Goal: Task Accomplishment & Management: Complete application form

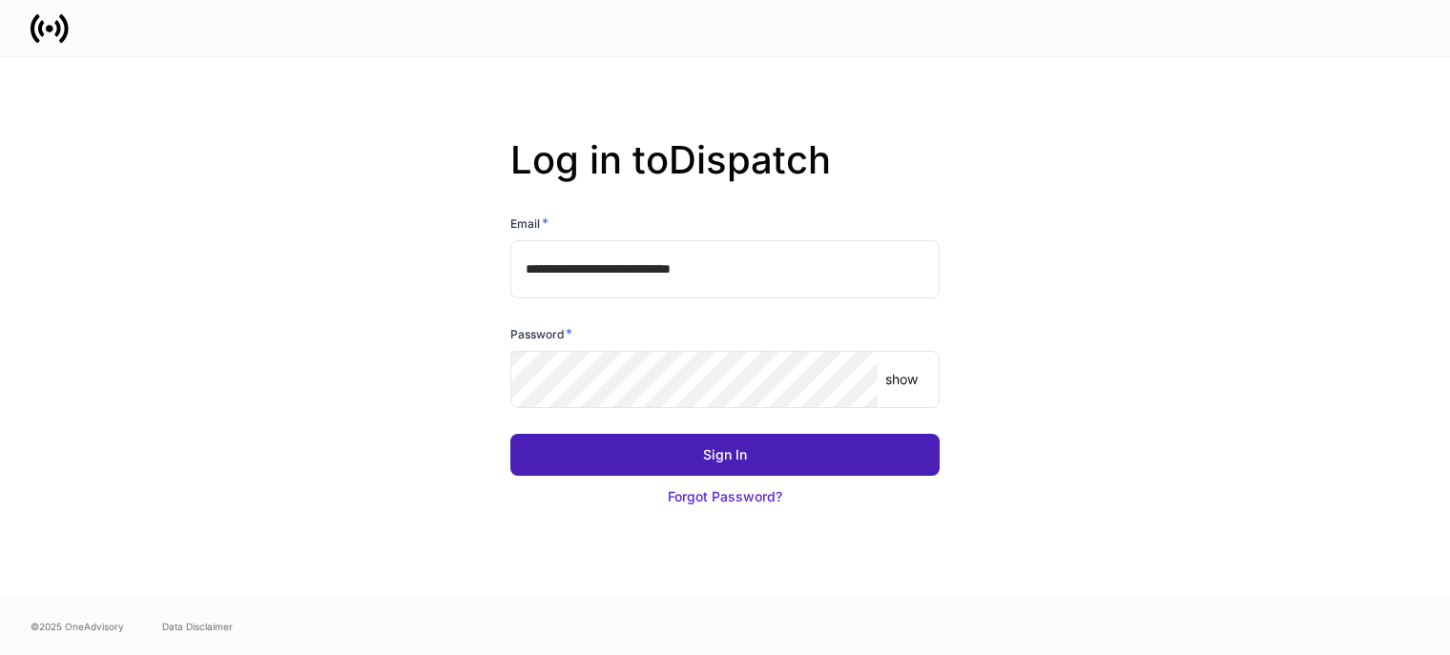
click at [746, 453] on div "Sign In" at bounding box center [725, 454] width 44 height 19
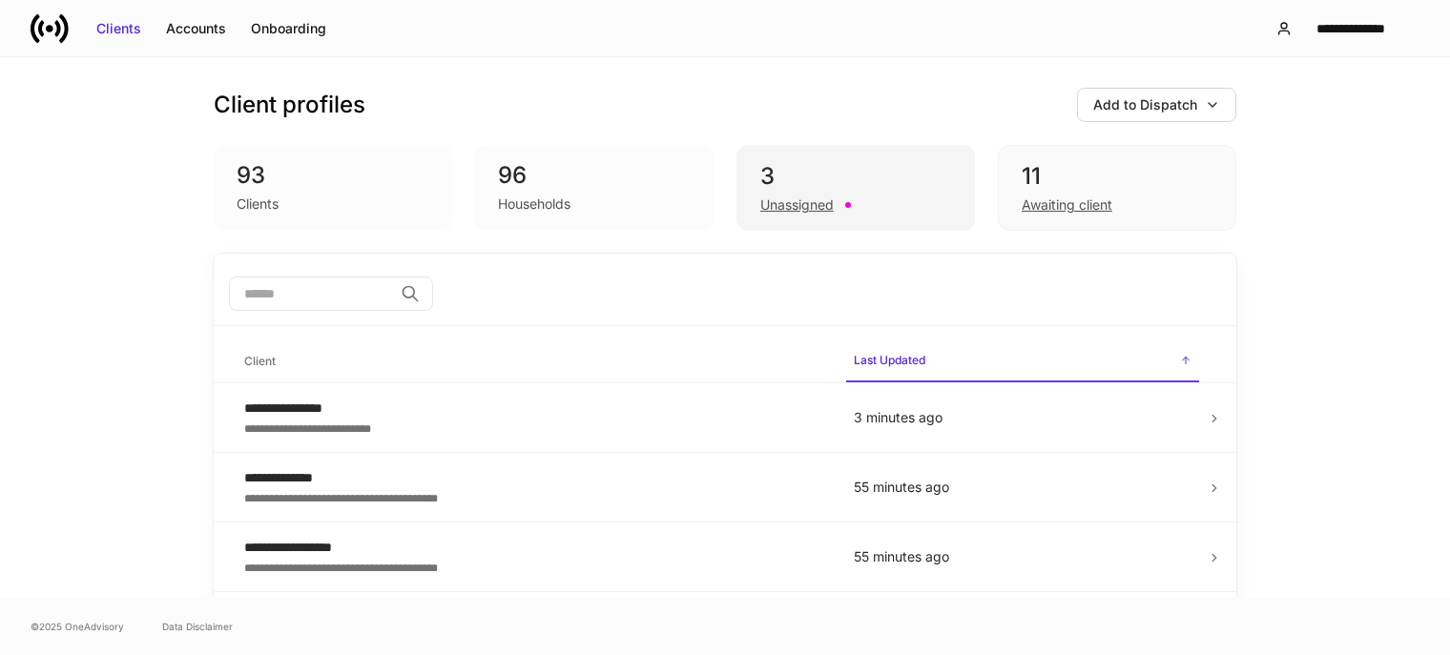
click at [839, 209] on div "Unassigned" at bounding box center [855, 203] width 191 height 23
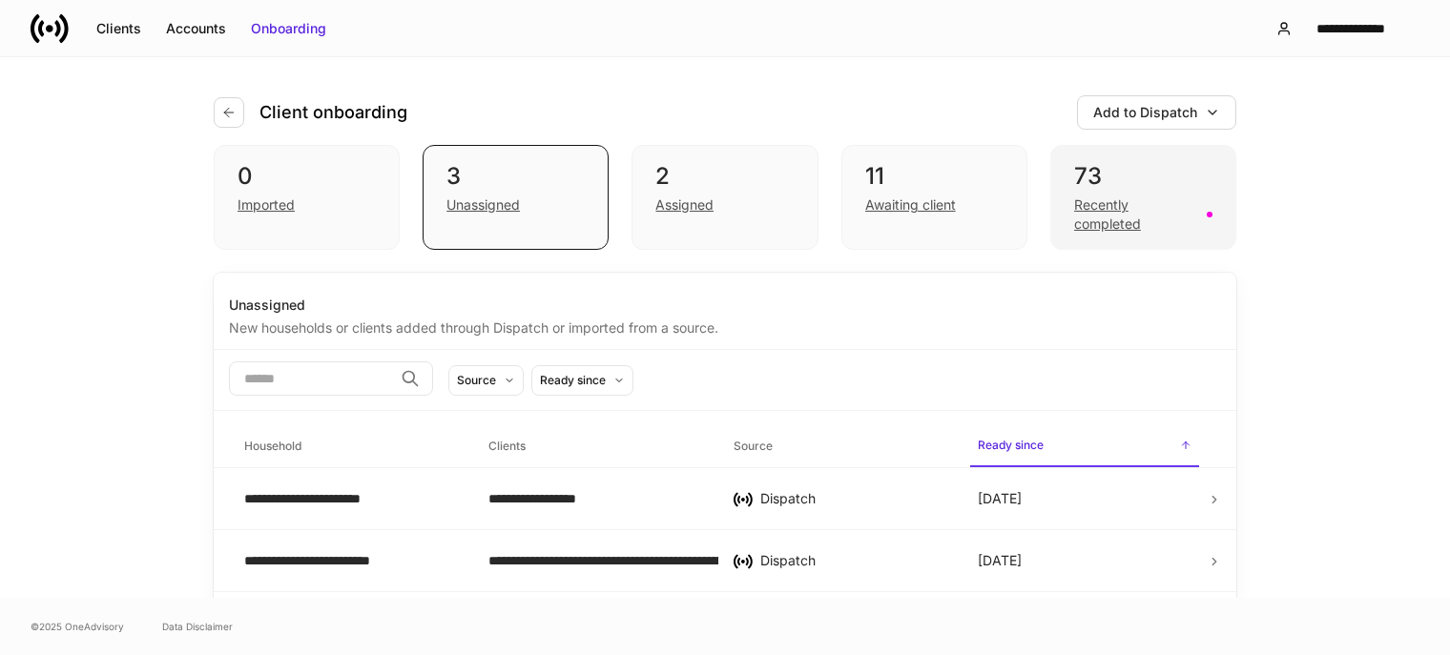
click at [1084, 216] on div "Recently completed" at bounding box center [1134, 215] width 121 height 38
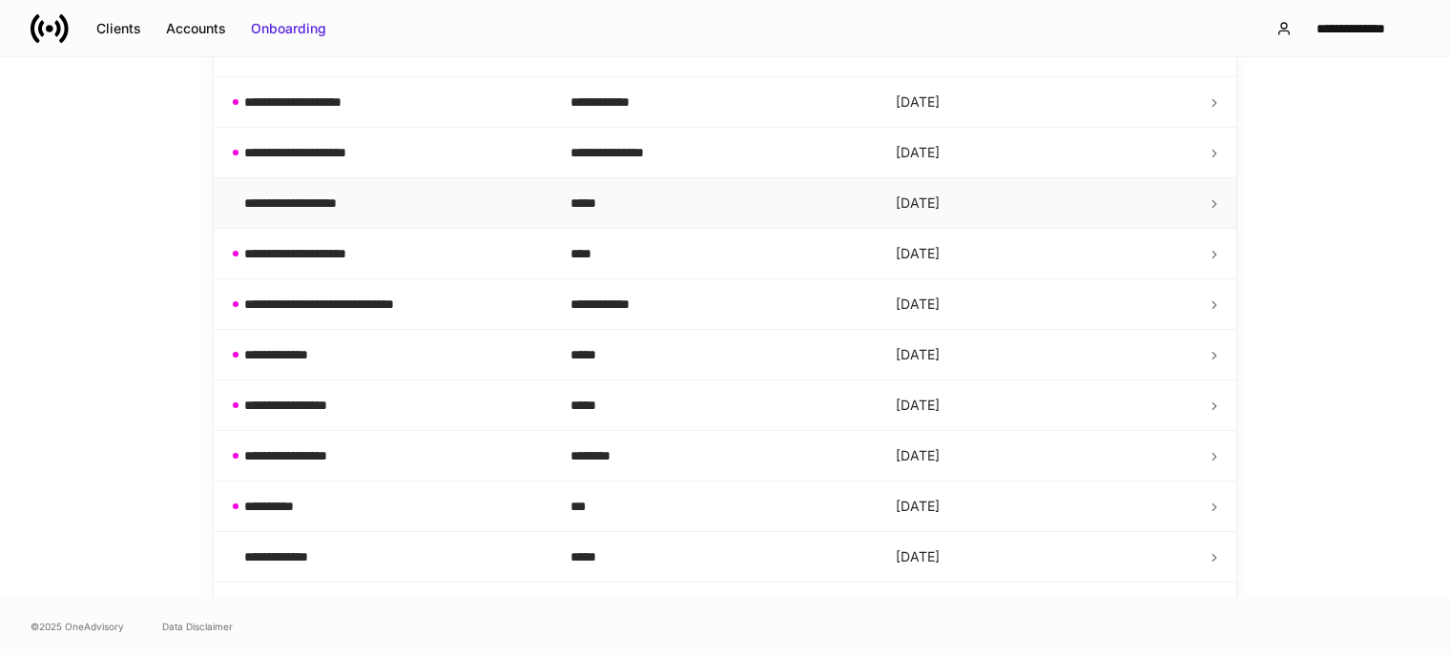
scroll to position [572, 0]
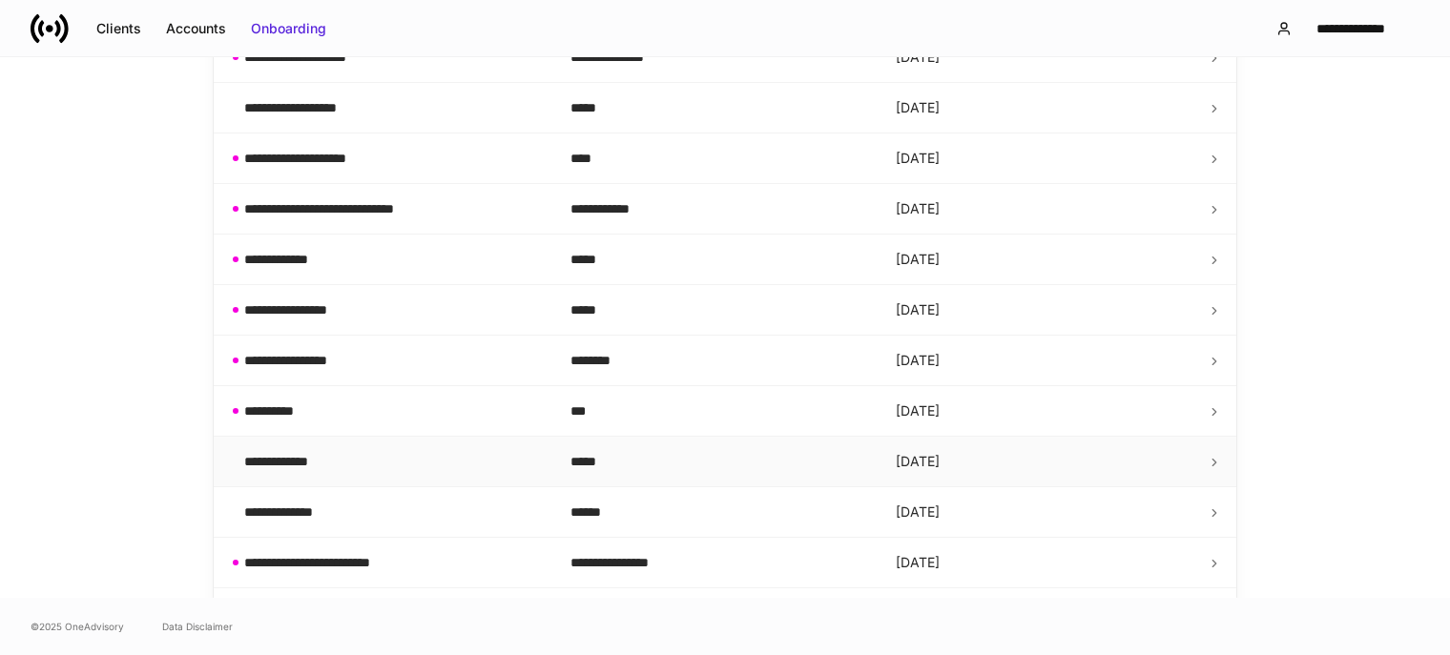
click at [312, 461] on div "**********" at bounding box center [287, 461] width 87 height 19
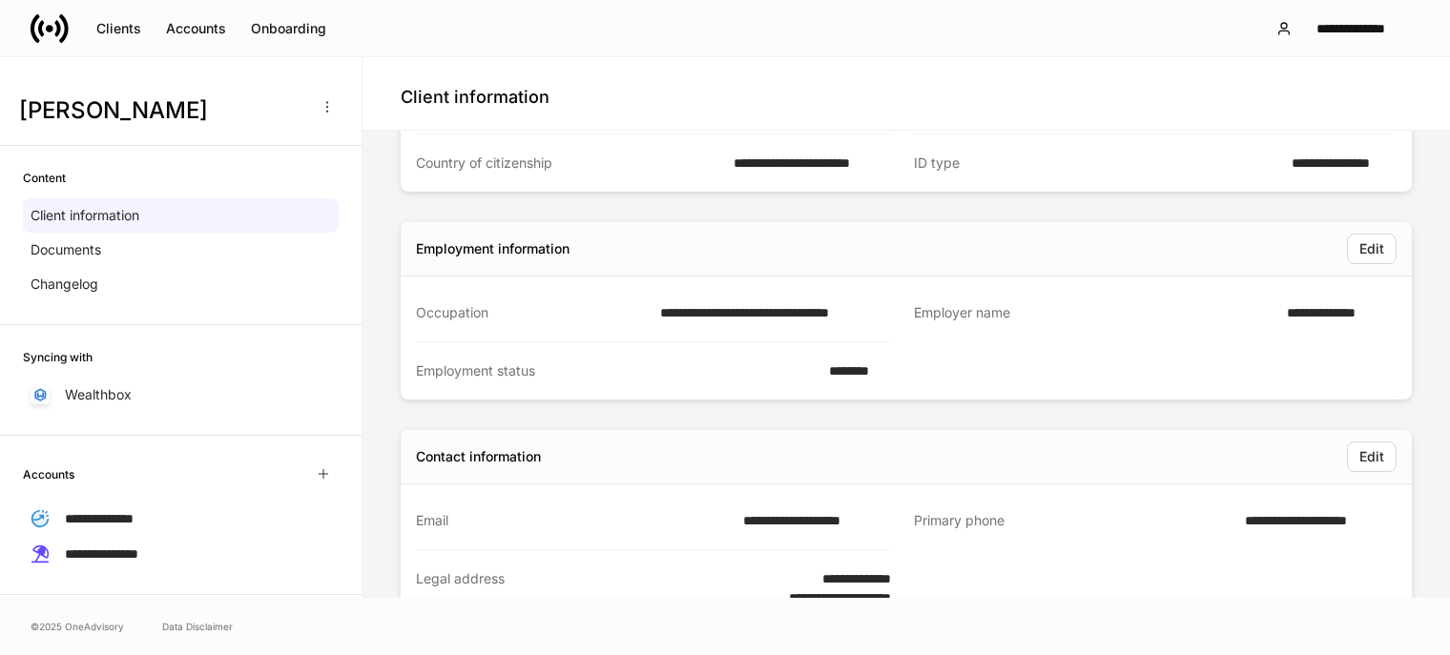
scroll to position [381, 0]
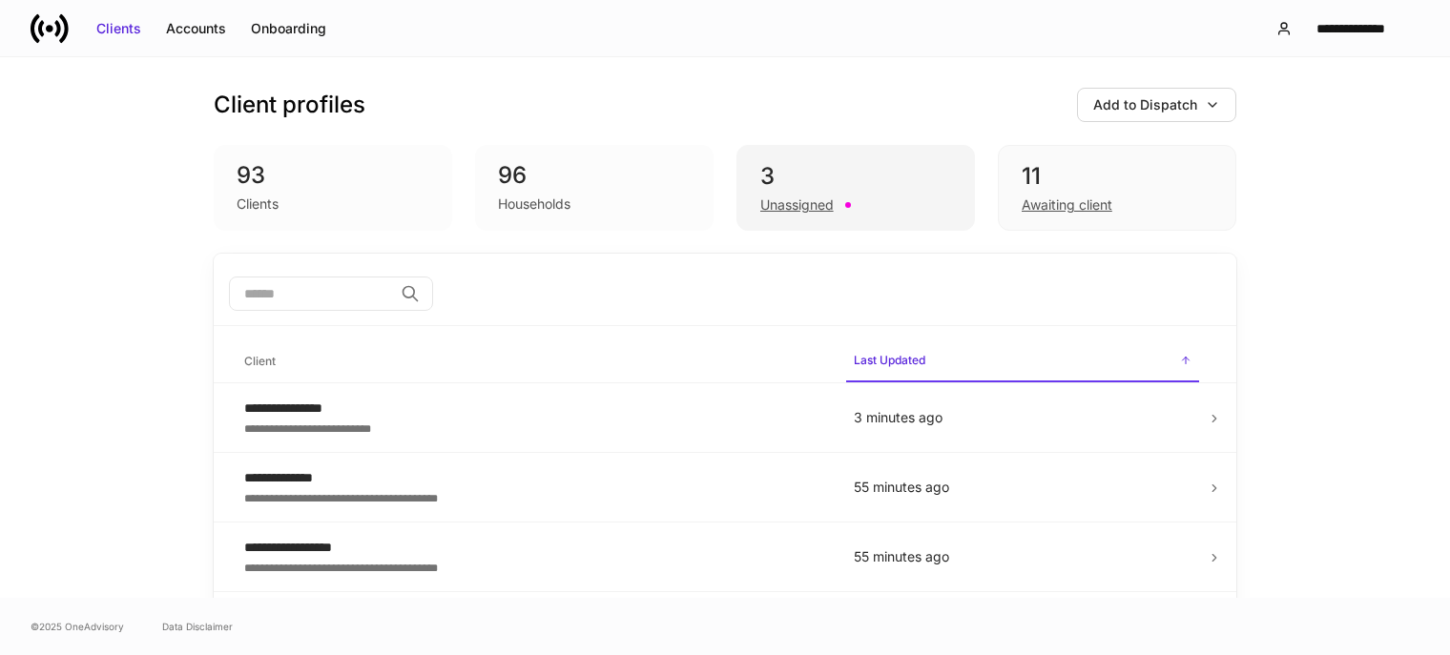
click at [765, 207] on div "Unassigned" at bounding box center [796, 205] width 73 height 19
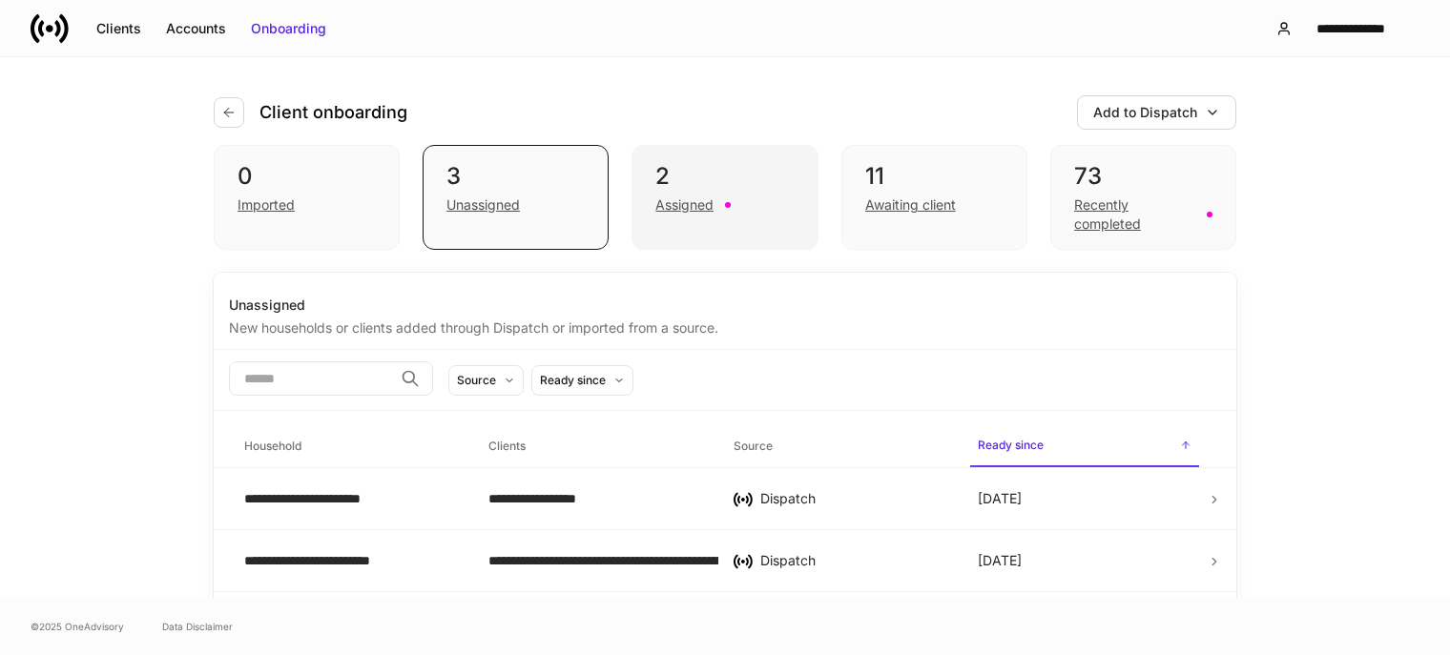
click at [676, 203] on div "Assigned" at bounding box center [684, 205] width 58 height 19
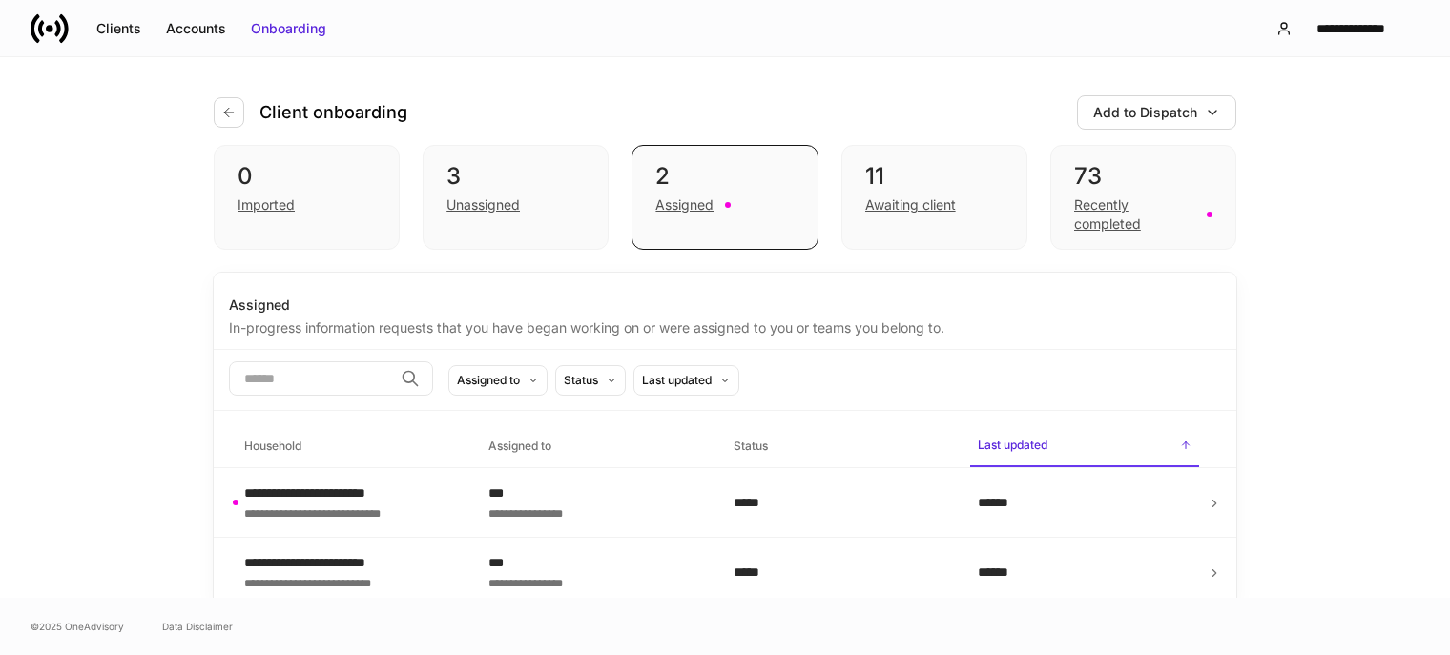
scroll to position [7, 0]
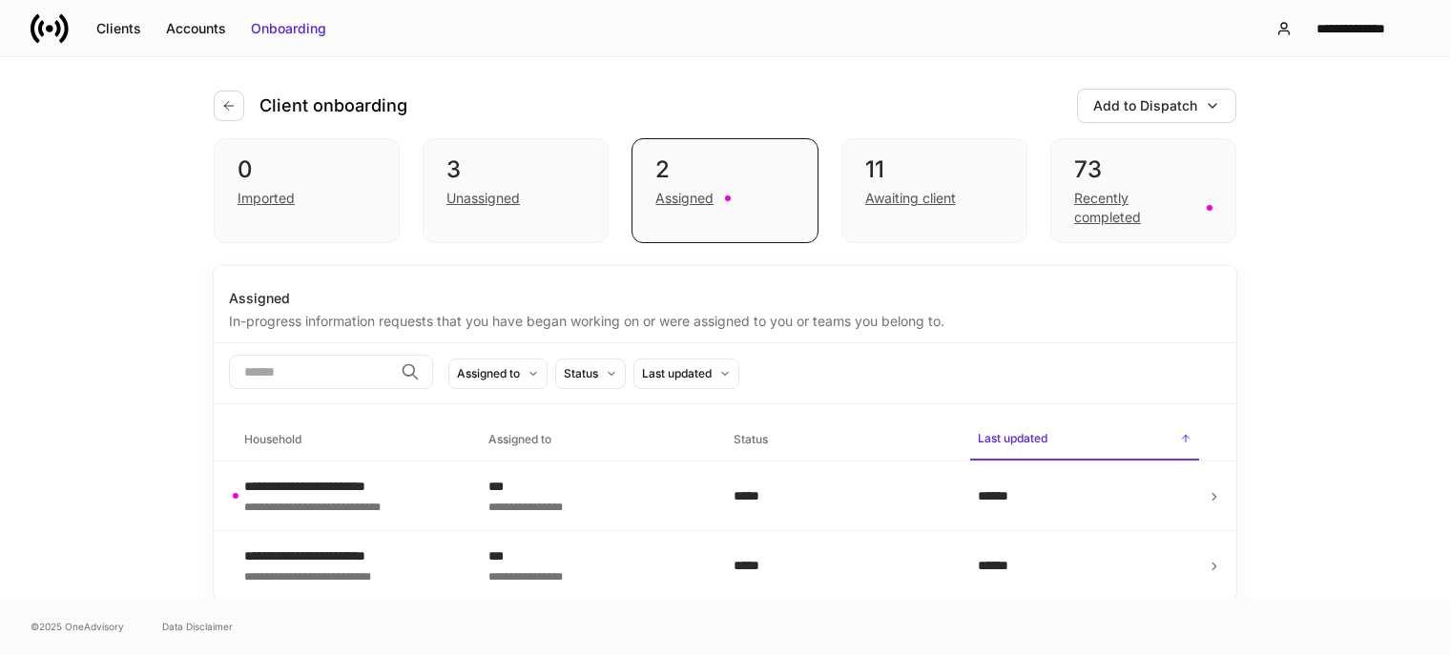
click at [927, 353] on div "​ Assigned to Status Last updated" at bounding box center [725, 373] width 1022 height 61
click at [895, 197] on div "Awaiting client" at bounding box center [910, 198] width 91 height 19
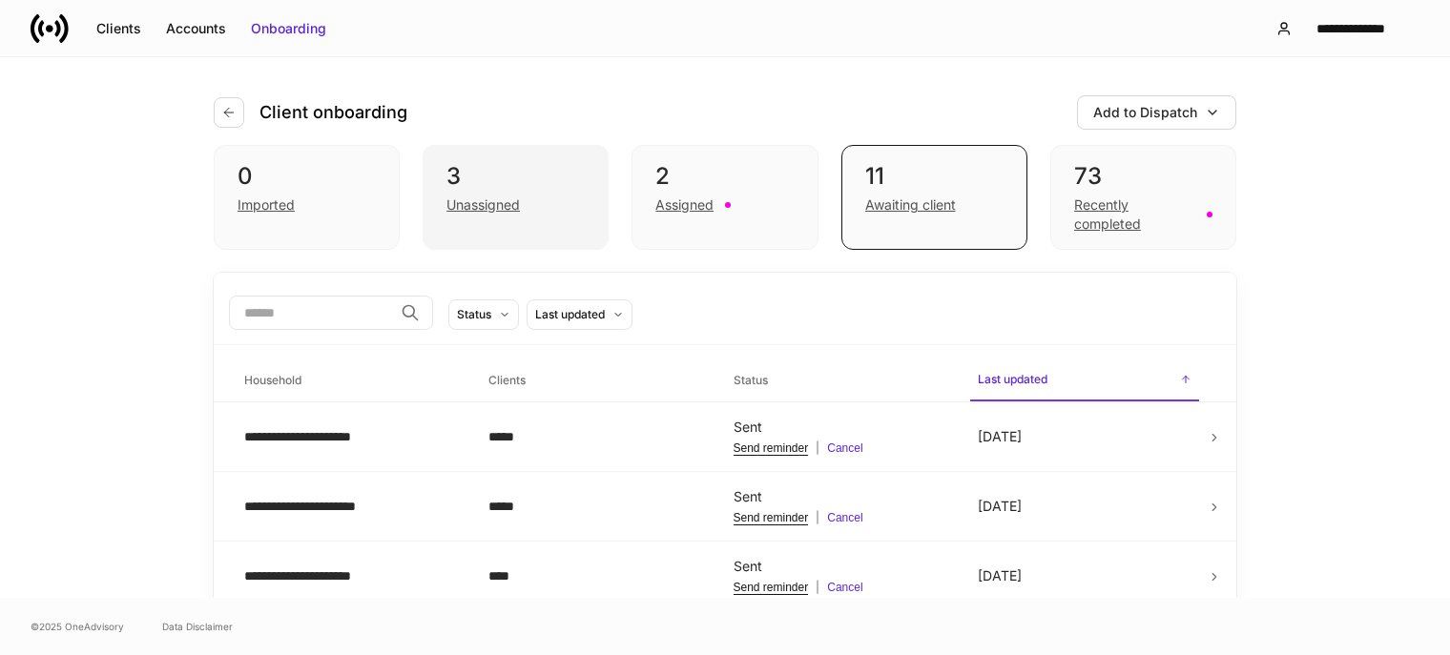
click at [484, 204] on div "Unassigned" at bounding box center [482, 205] width 73 height 19
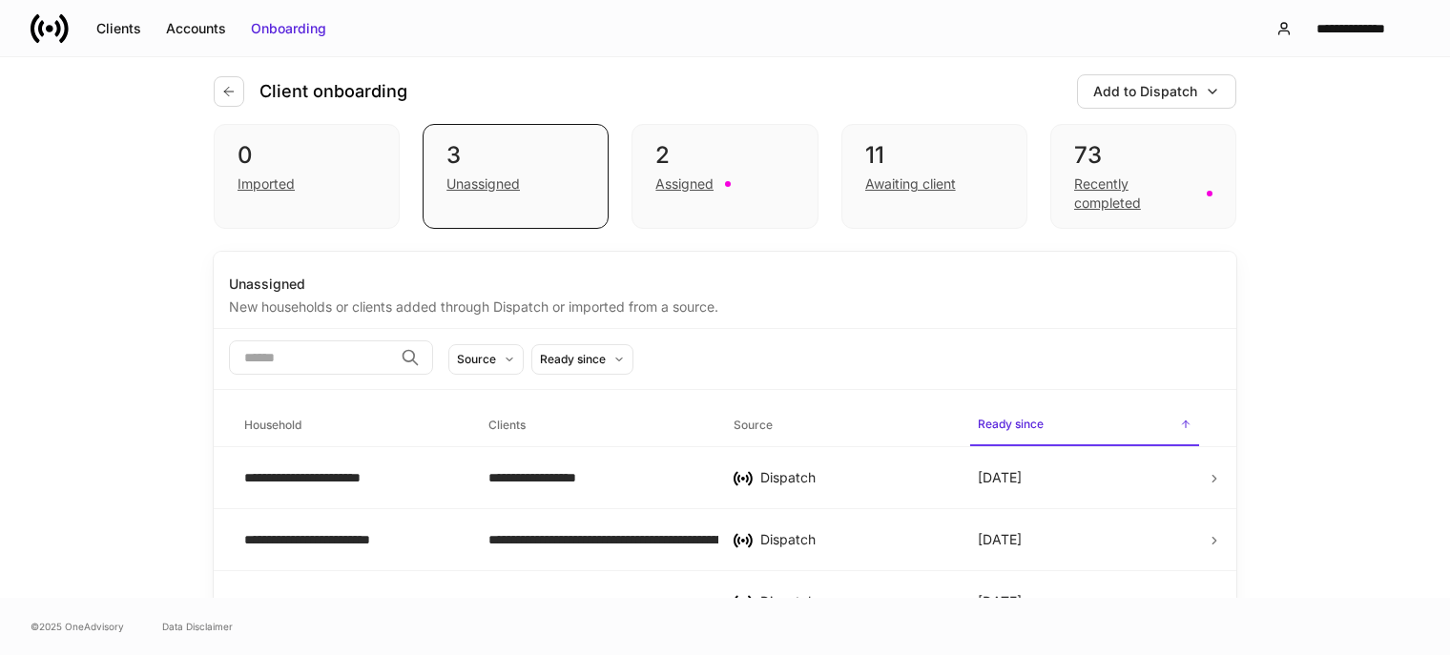
scroll to position [53, 0]
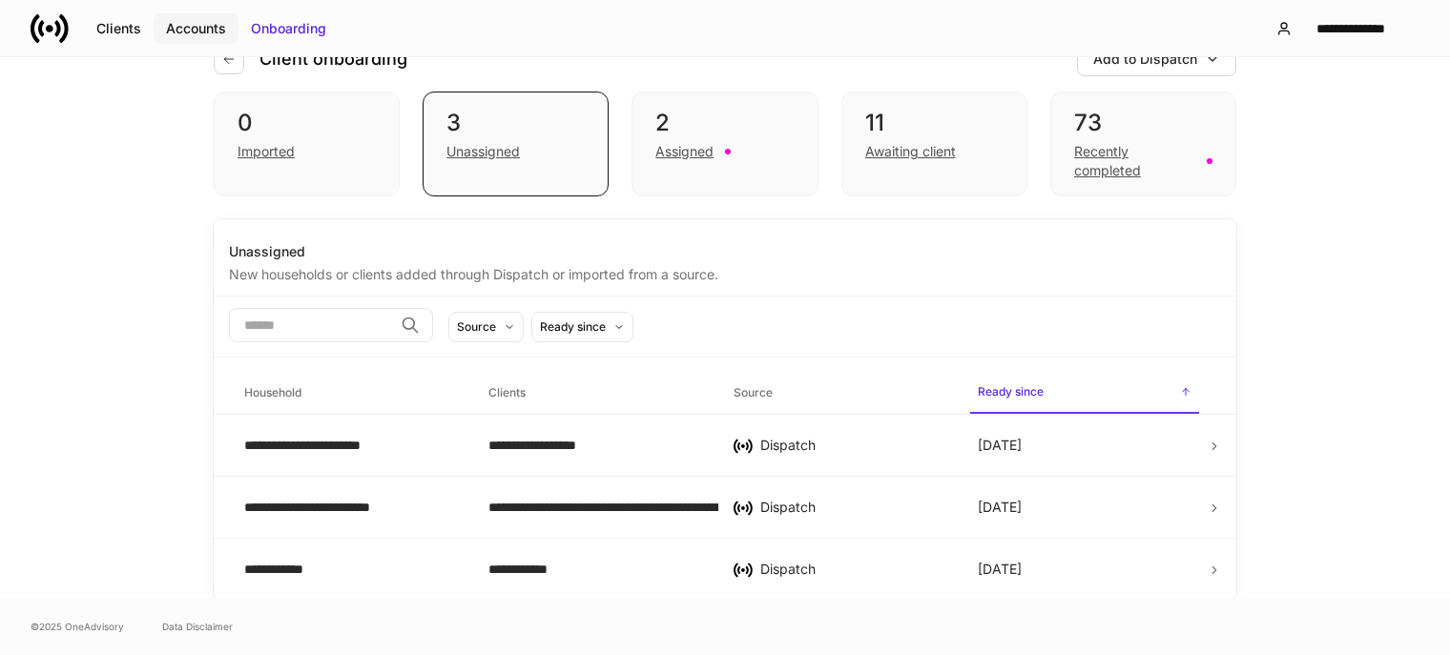
click at [198, 30] on div "Accounts" at bounding box center [196, 28] width 60 height 19
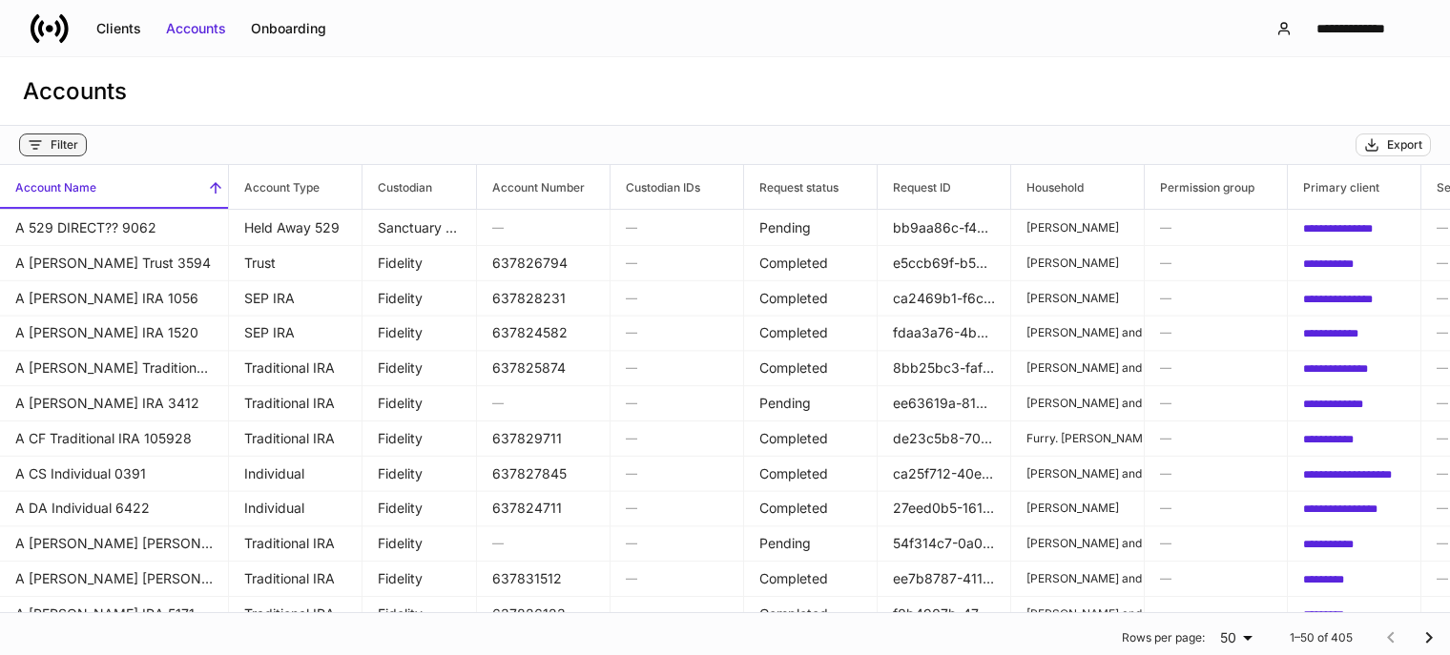
click at [53, 146] on div "Filter" at bounding box center [65, 144] width 28 height 15
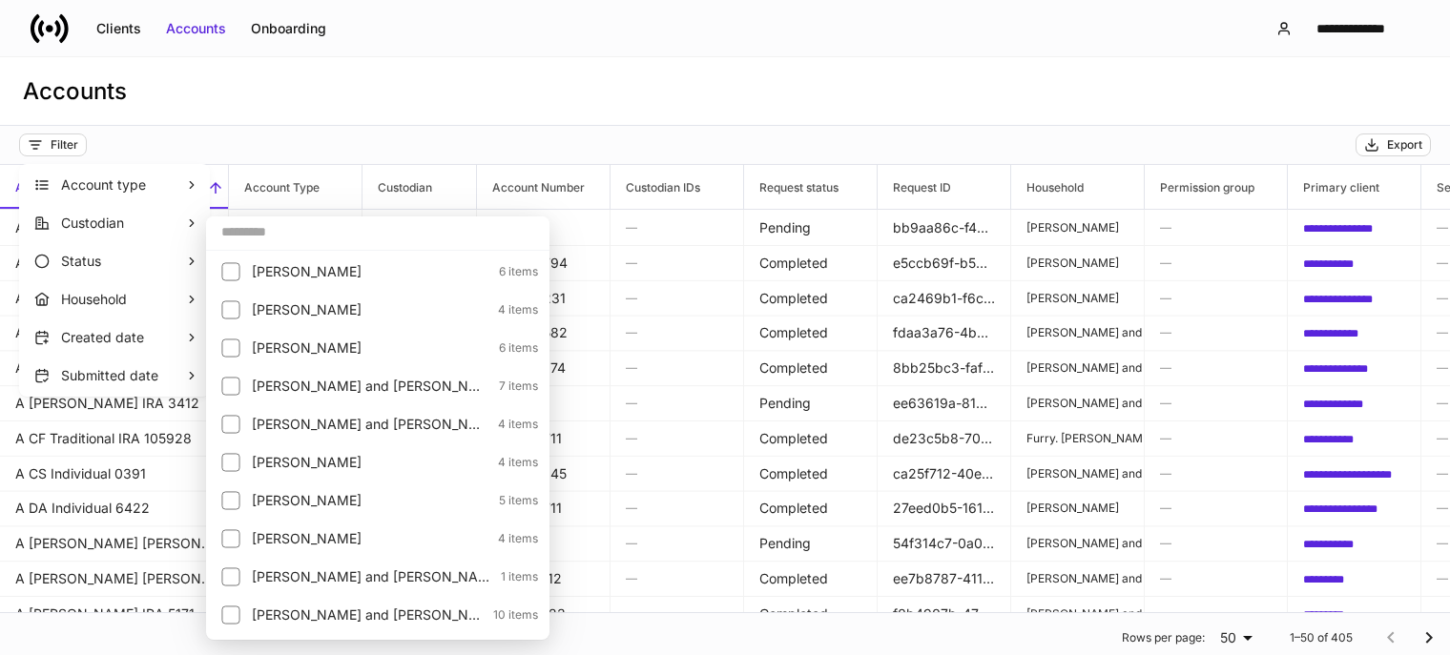
click at [291, 236] on input "text" at bounding box center [377, 232] width 343 height 34
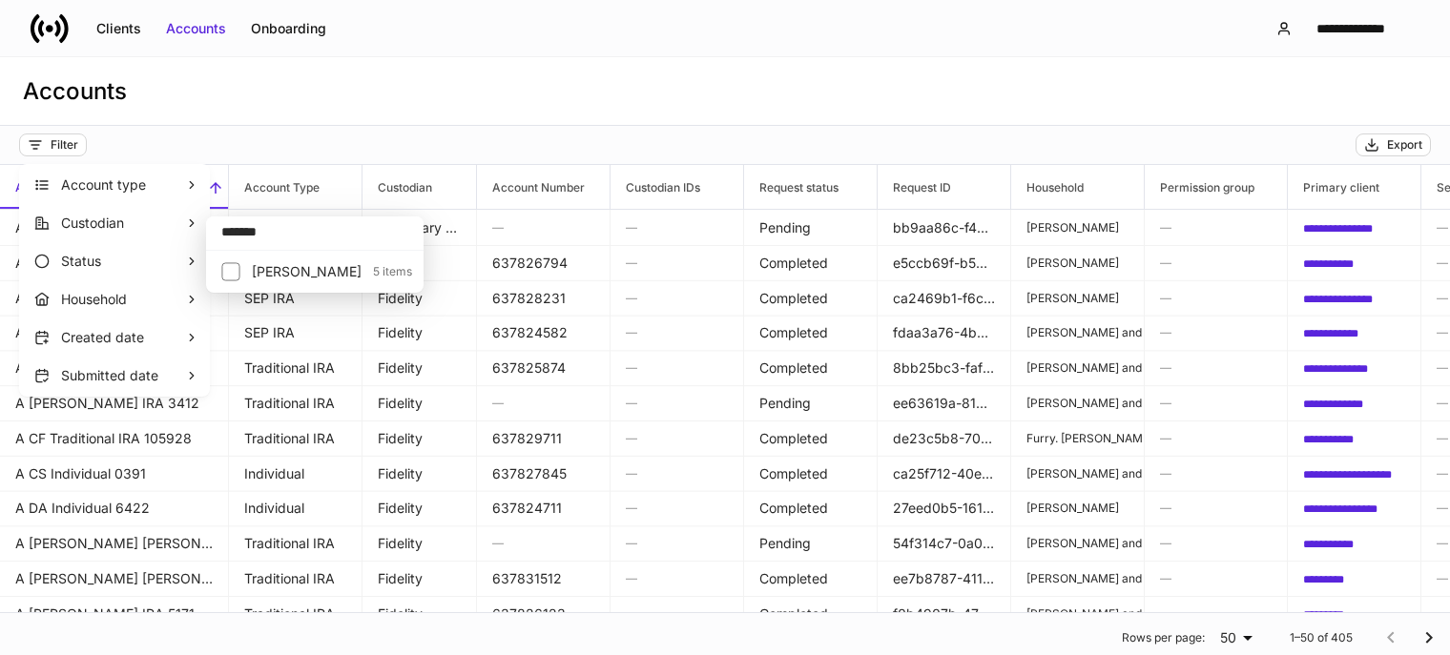
type input "*******"
click at [310, 281] on li "Paschal, Kimberly 5 items" at bounding box center [315, 272] width 210 height 34
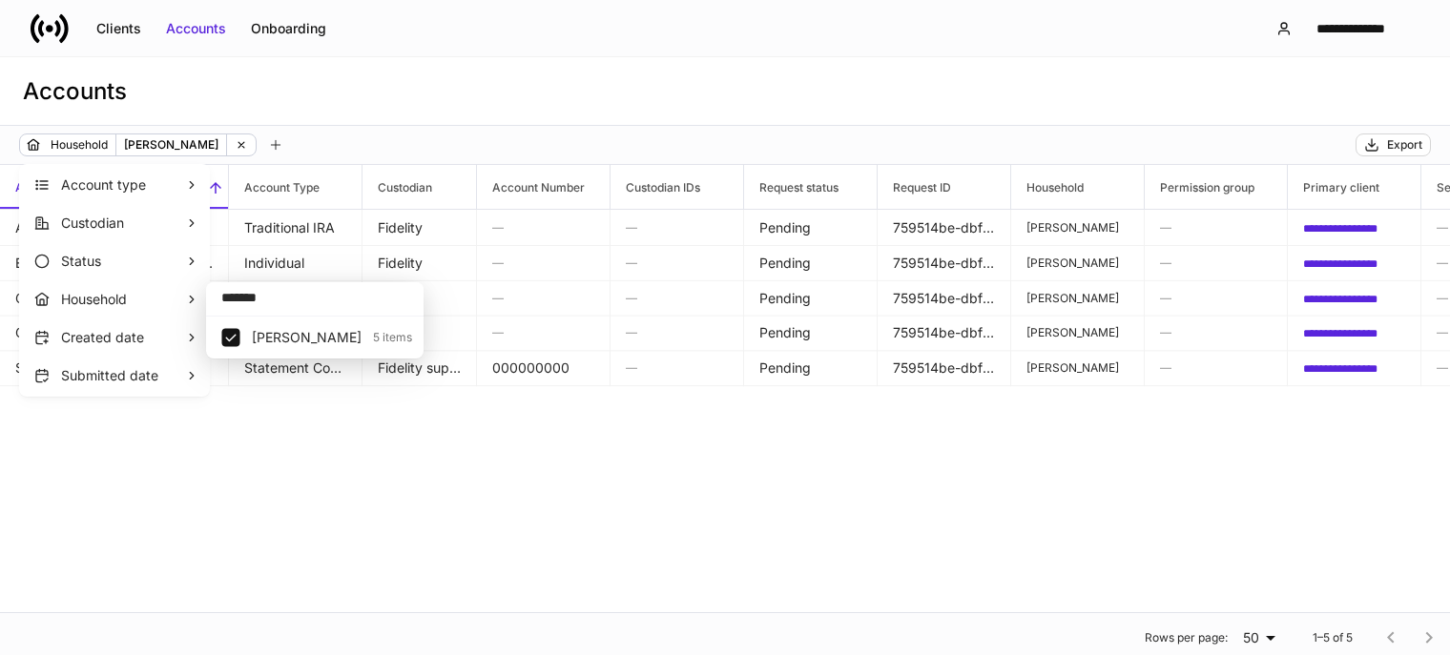
click at [1064, 231] on div at bounding box center [725, 327] width 1450 height 655
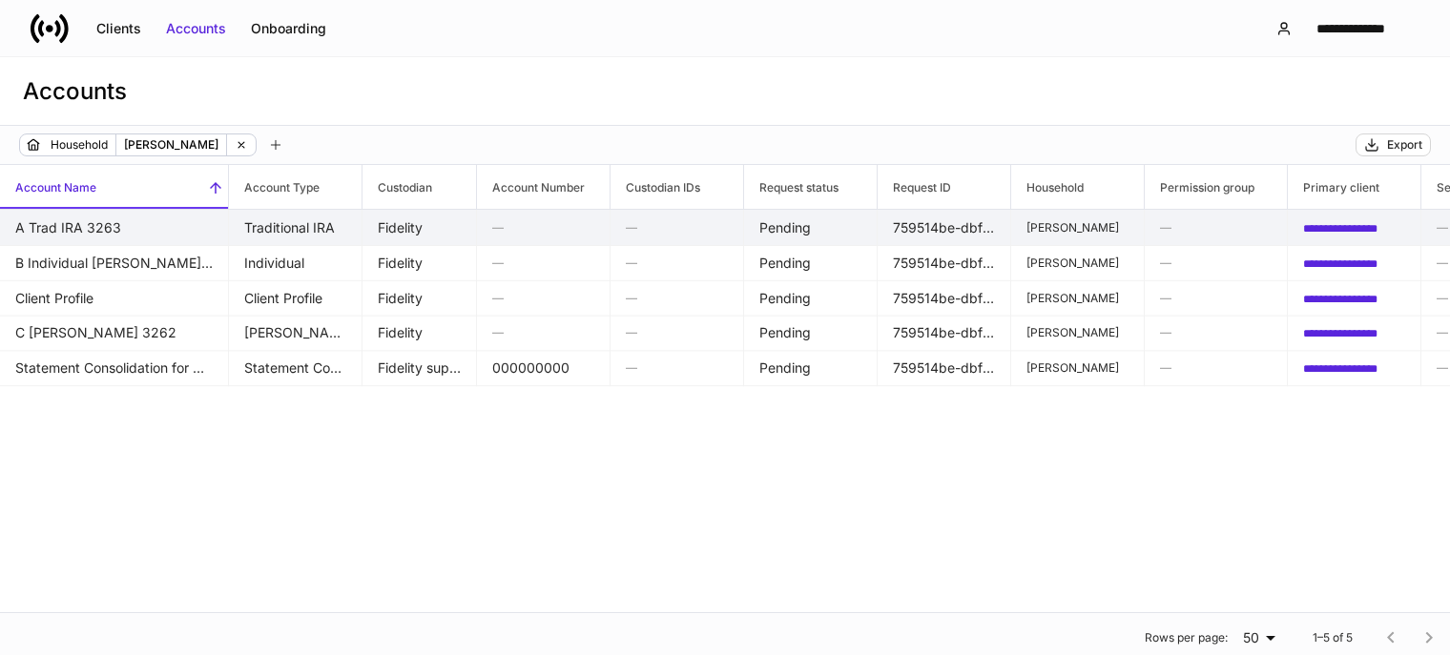
click at [1052, 222] on p "Paschal, Kimberly" at bounding box center [1077, 227] width 102 height 15
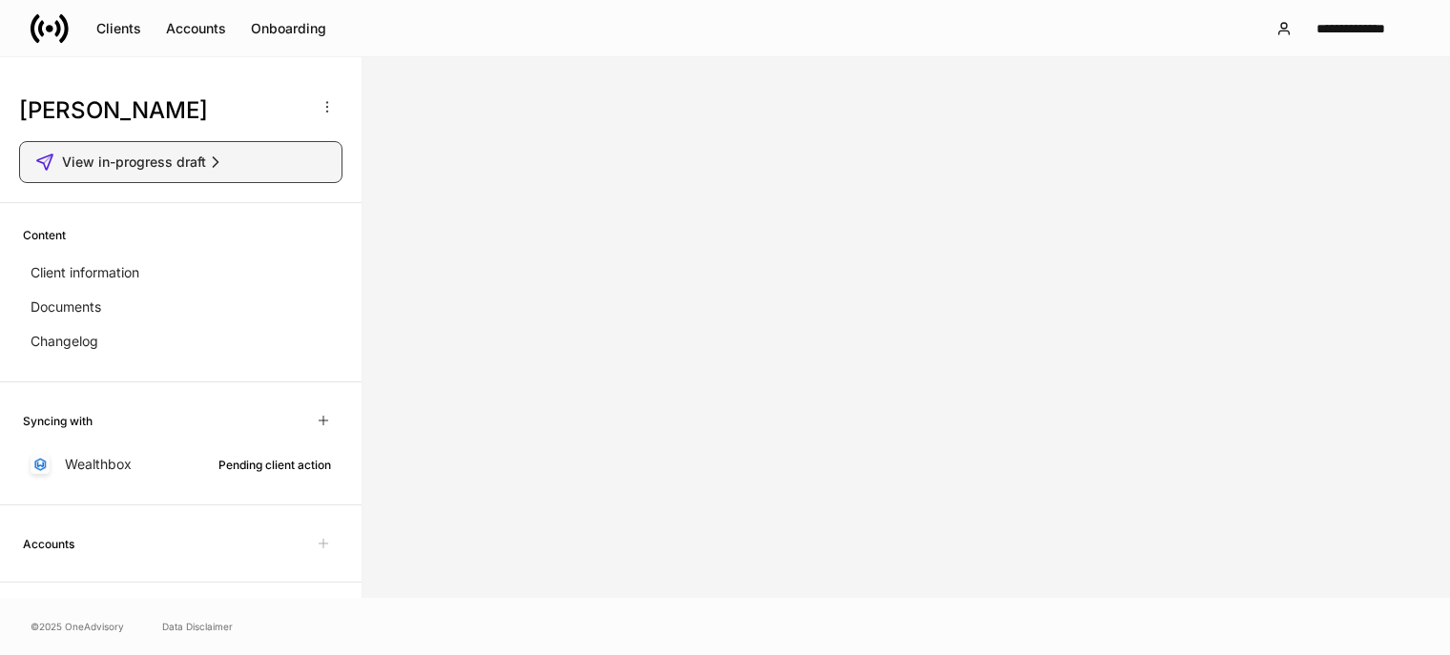
click at [179, 166] on span "View in-progress draft" at bounding box center [134, 162] width 144 height 19
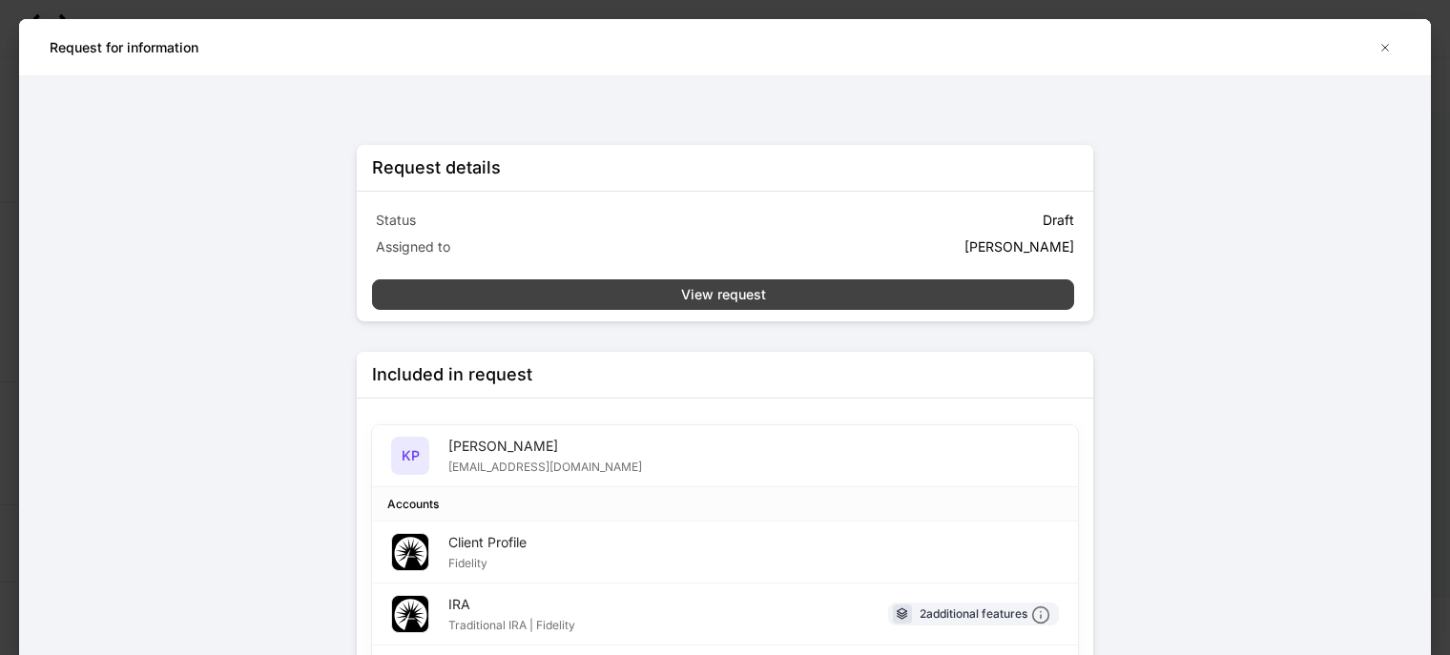
click at [713, 291] on div "View request" at bounding box center [723, 294] width 85 height 19
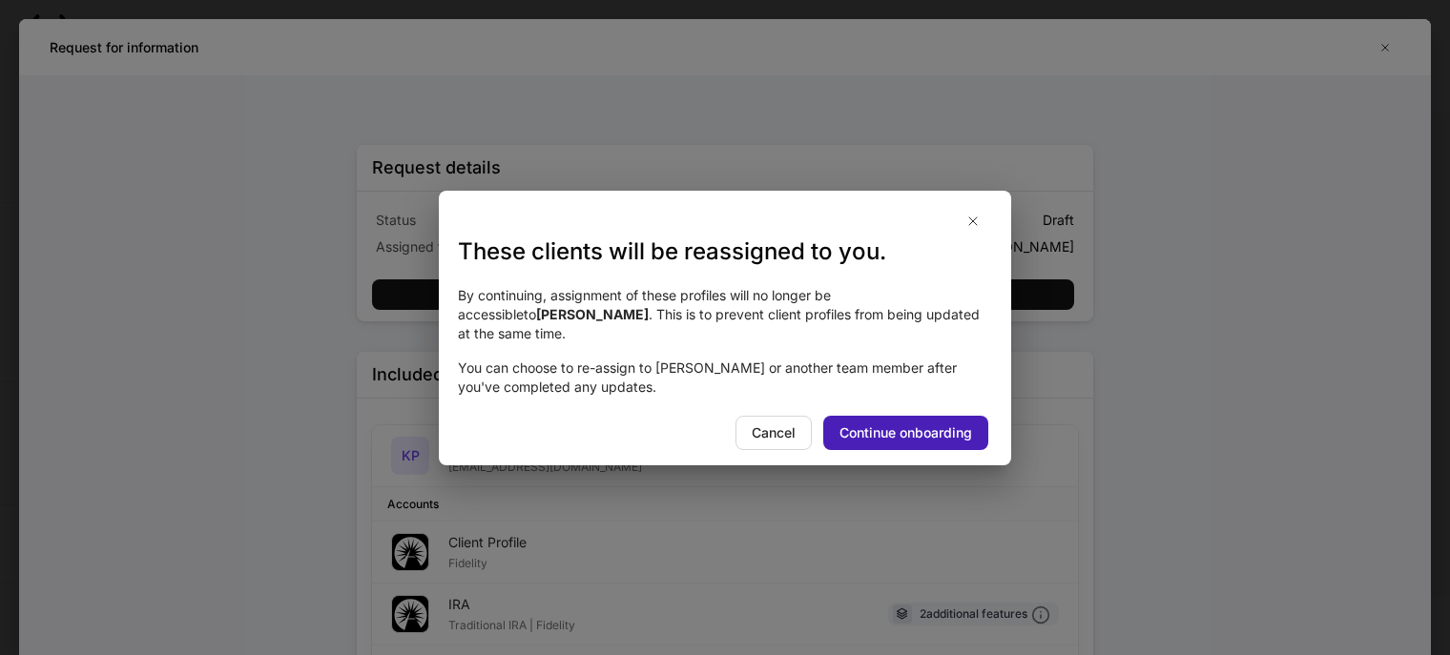
click at [923, 427] on div "Continue onboarding" at bounding box center [905, 432] width 133 height 19
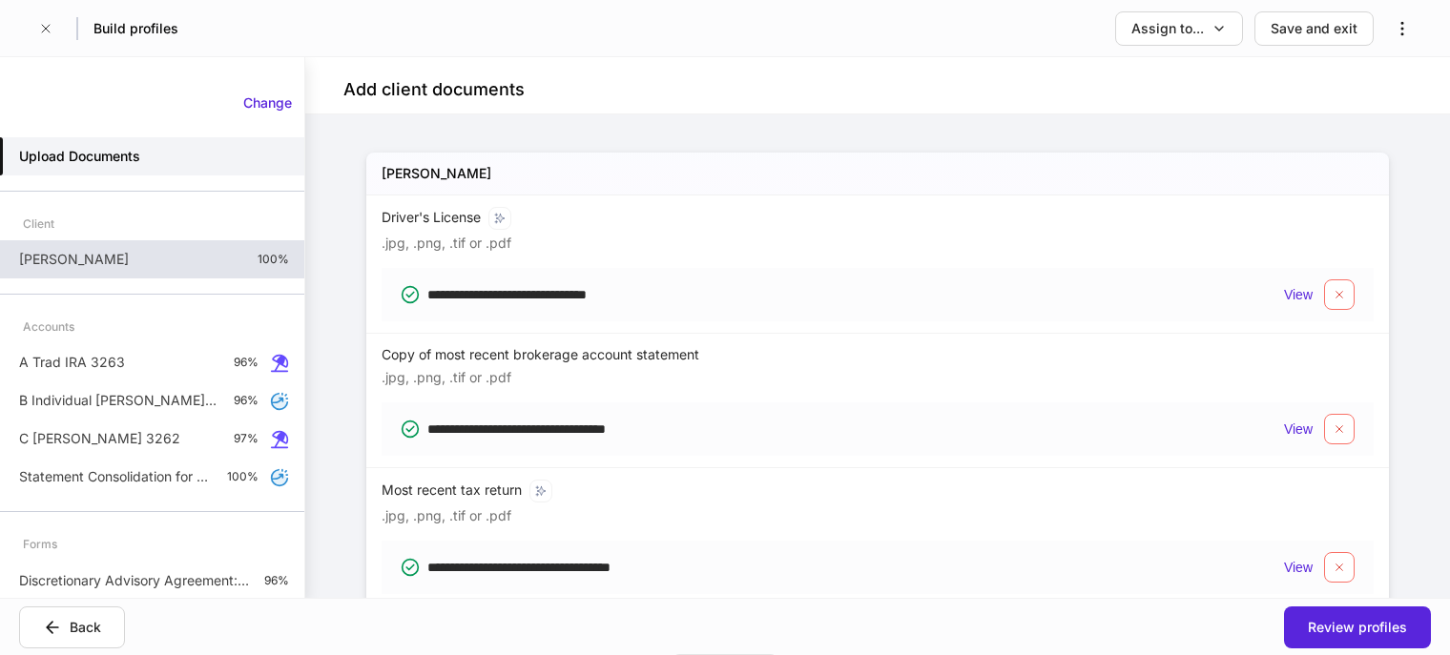
click at [71, 257] on p "Kimberly Paschal" at bounding box center [74, 259] width 110 height 19
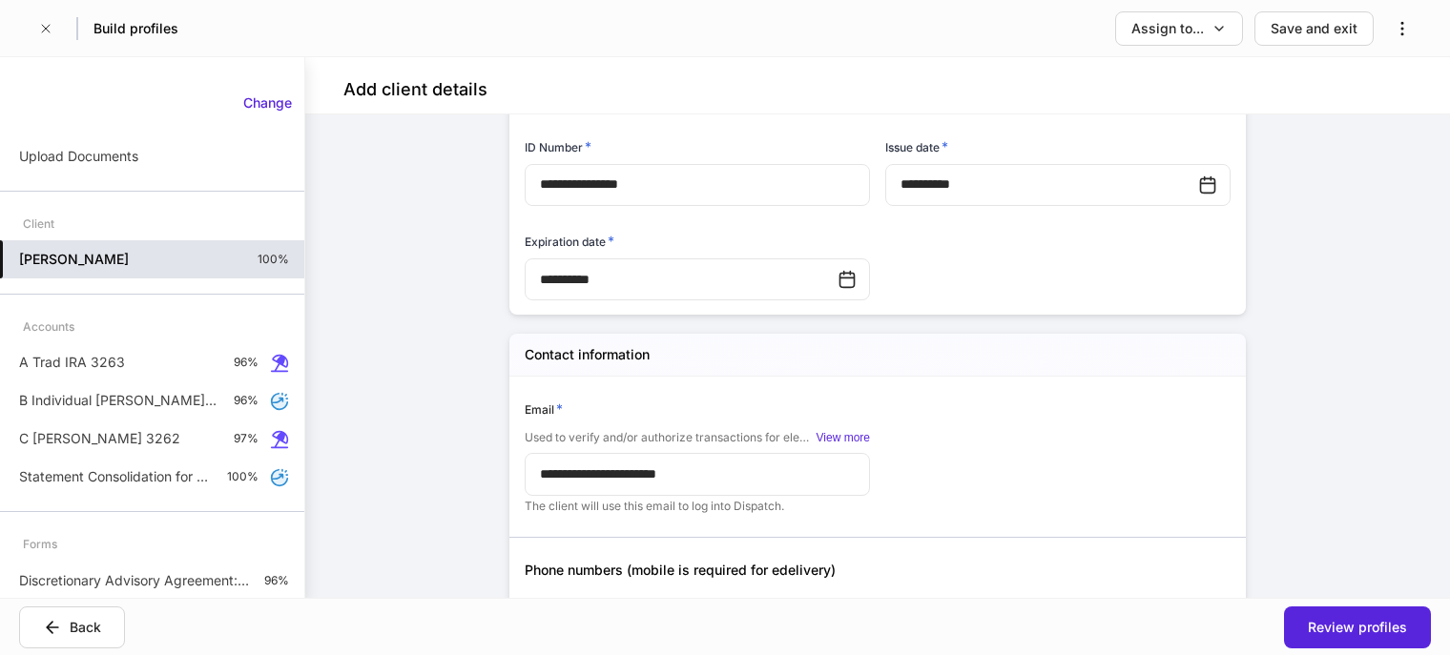
scroll to position [858, 0]
